Goal: Information Seeking & Learning: Understand process/instructions

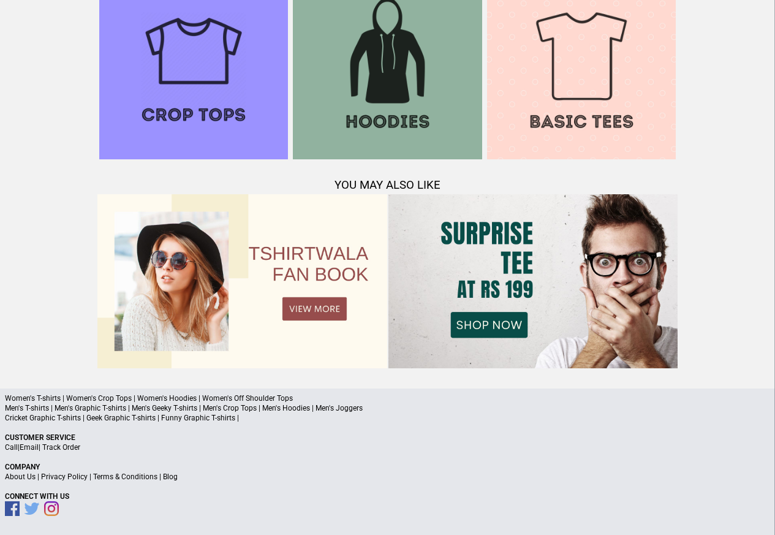
scroll to position [1182, 0]
click at [135, 477] on link "Terms & Conditions" at bounding box center [125, 476] width 64 height 9
